Goal: Task Accomplishment & Management: Manage account settings

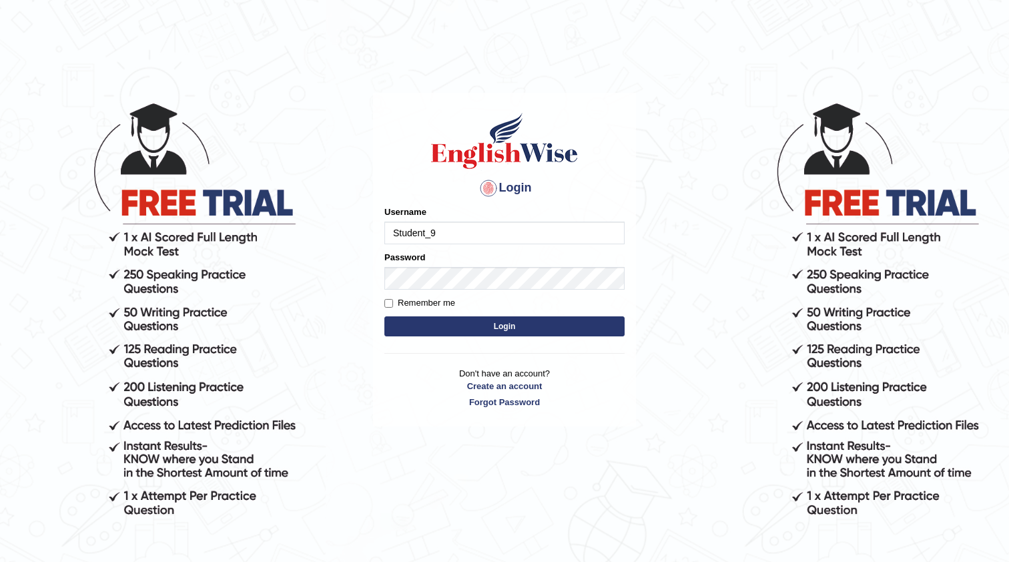
type input "Student_9"
click at [388, 297] on label "Remember me" at bounding box center [419, 302] width 71 height 13
click at [388, 299] on input "Remember me" at bounding box center [388, 303] width 9 height 9
checkbox input "true"
click at [400, 315] on form "Please fix the following errors: Username Student_9 Password Remember me Login" at bounding box center [504, 273] width 240 height 134
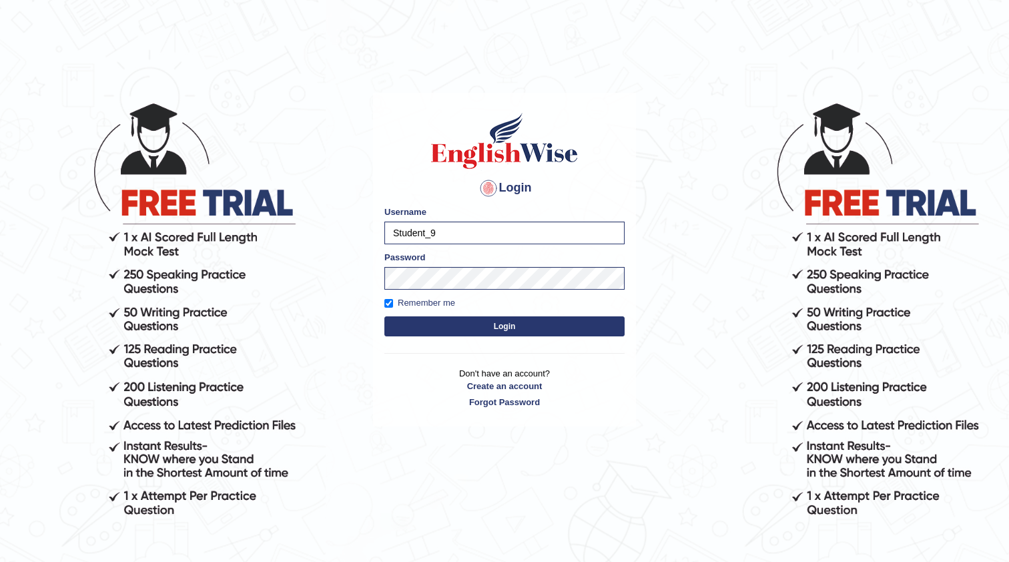
click at [400, 324] on button "Login" at bounding box center [504, 326] width 240 height 20
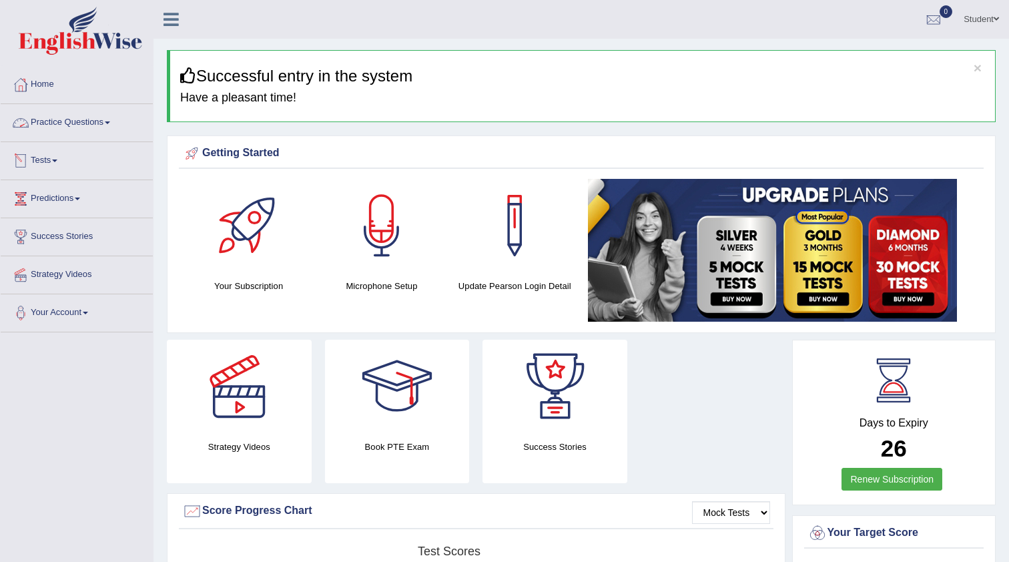
click at [101, 123] on link "Practice Questions" at bounding box center [77, 120] width 152 height 33
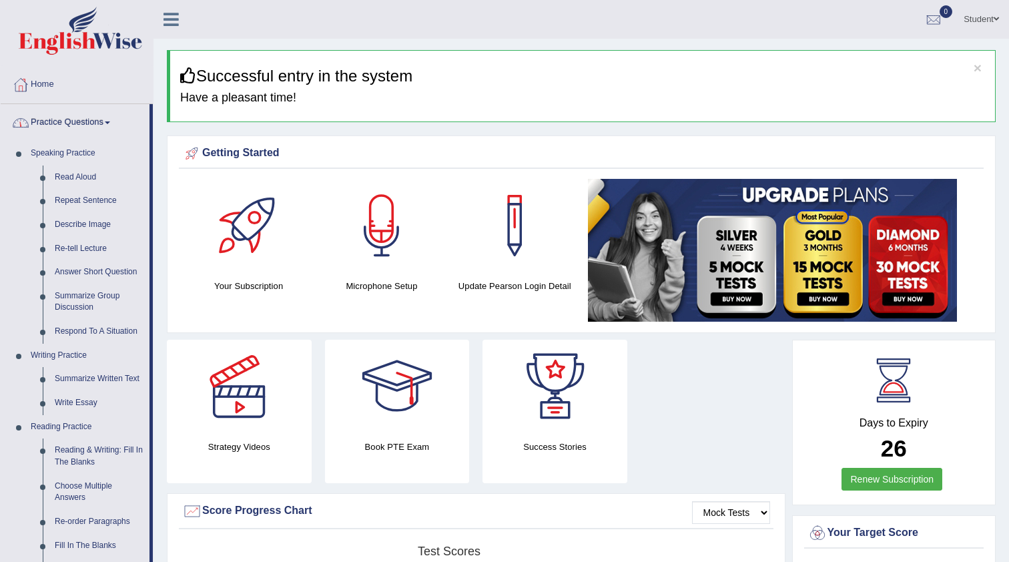
click at [99, 118] on link "Practice Questions" at bounding box center [75, 120] width 149 height 33
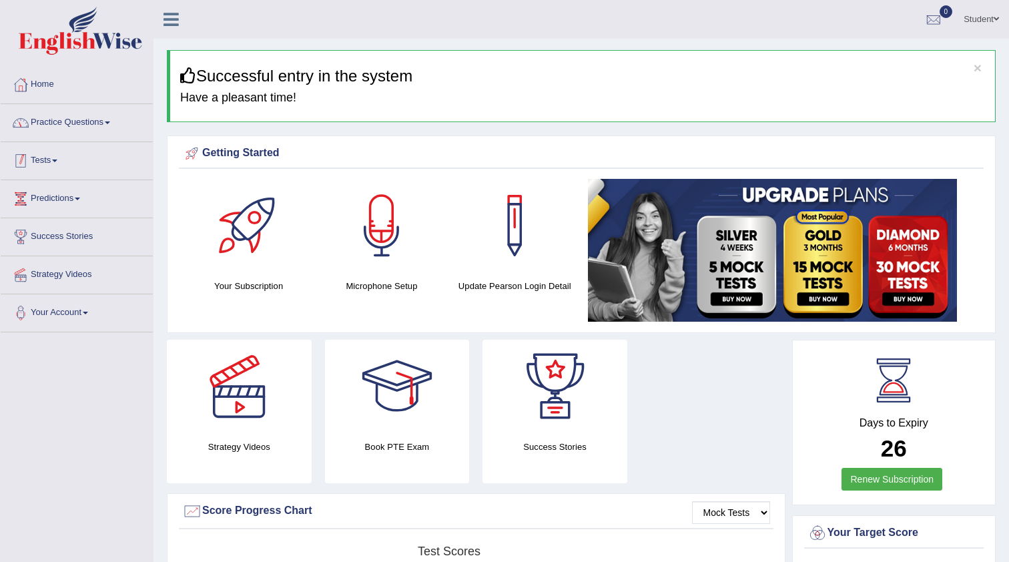
click at [87, 152] on link "Tests" at bounding box center [77, 158] width 152 height 33
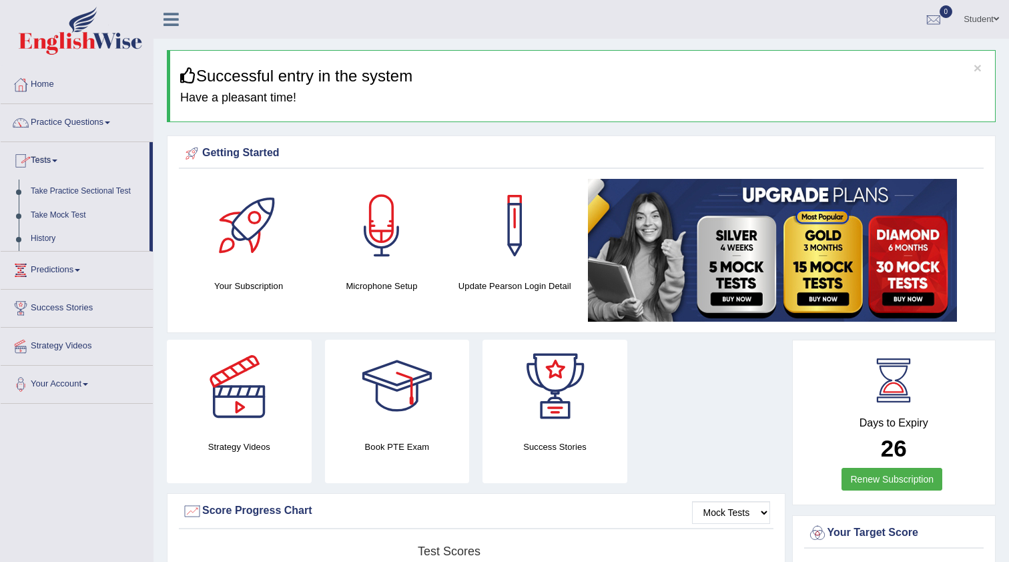
click at [87, 152] on link "Tests" at bounding box center [75, 158] width 149 height 33
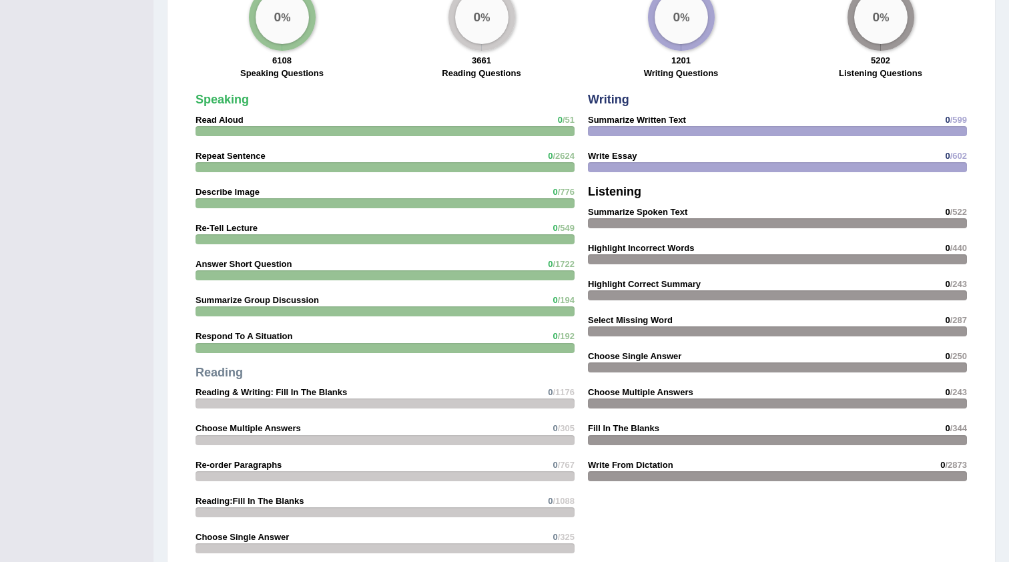
scroll to position [1141, 0]
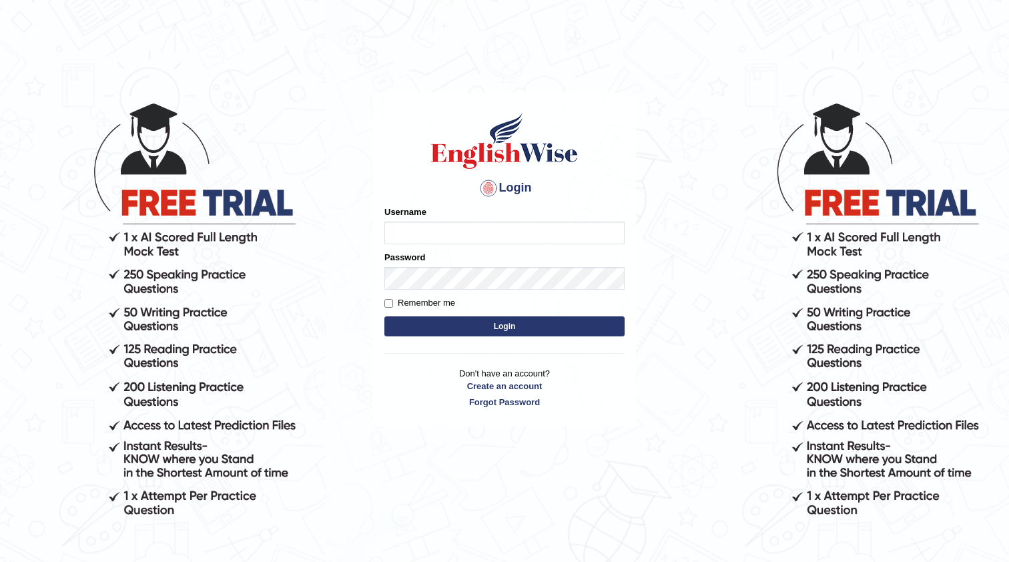
click at [347, 109] on body "Login Please fix the following errors: Username Password Remember me Login Don'…" at bounding box center [504, 332] width 1009 height 562
